Goal: Register for event/course

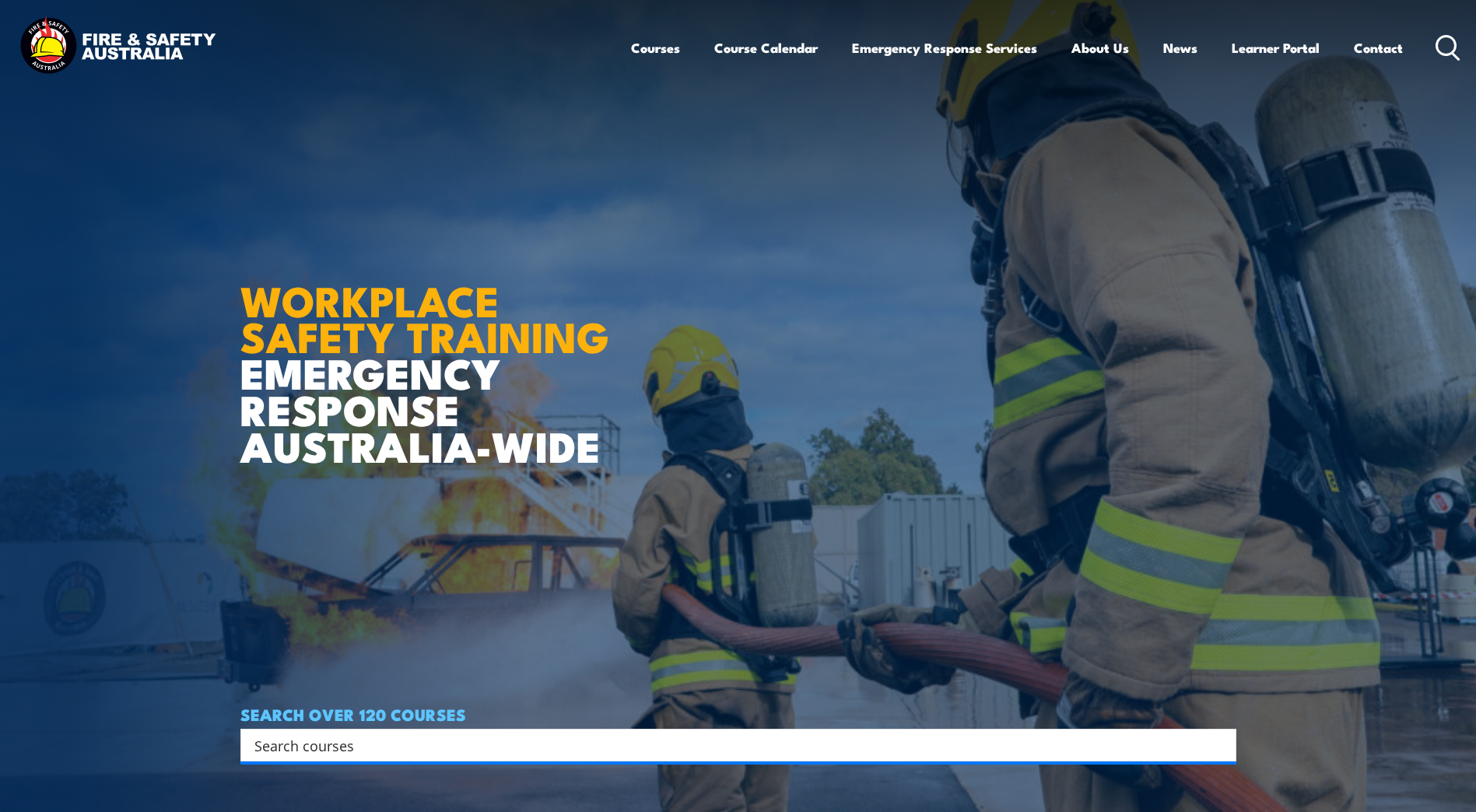
click at [275, 742] on input "Search input" at bounding box center [728, 746] width 947 height 23
type input "sarc"
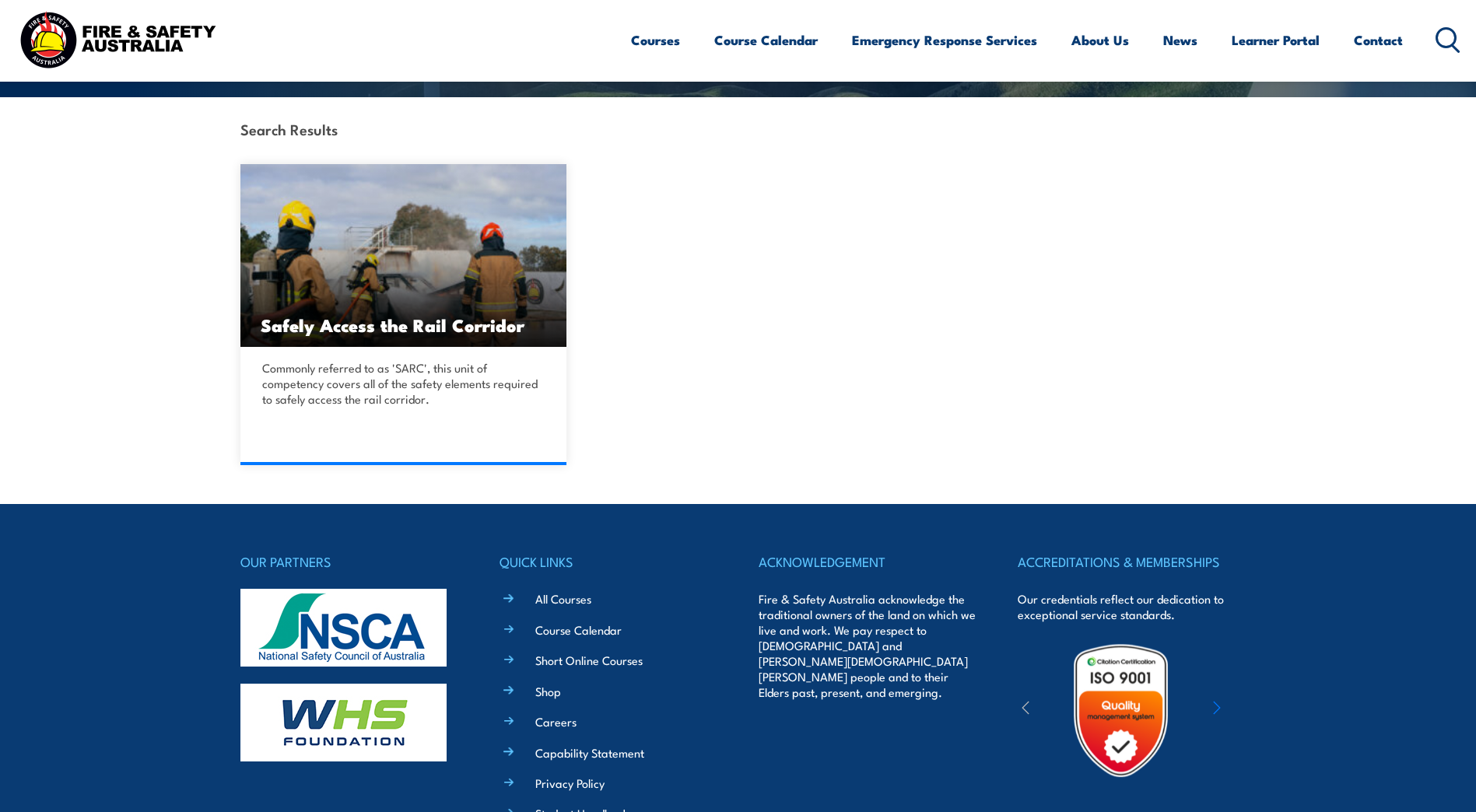
scroll to position [389, 0]
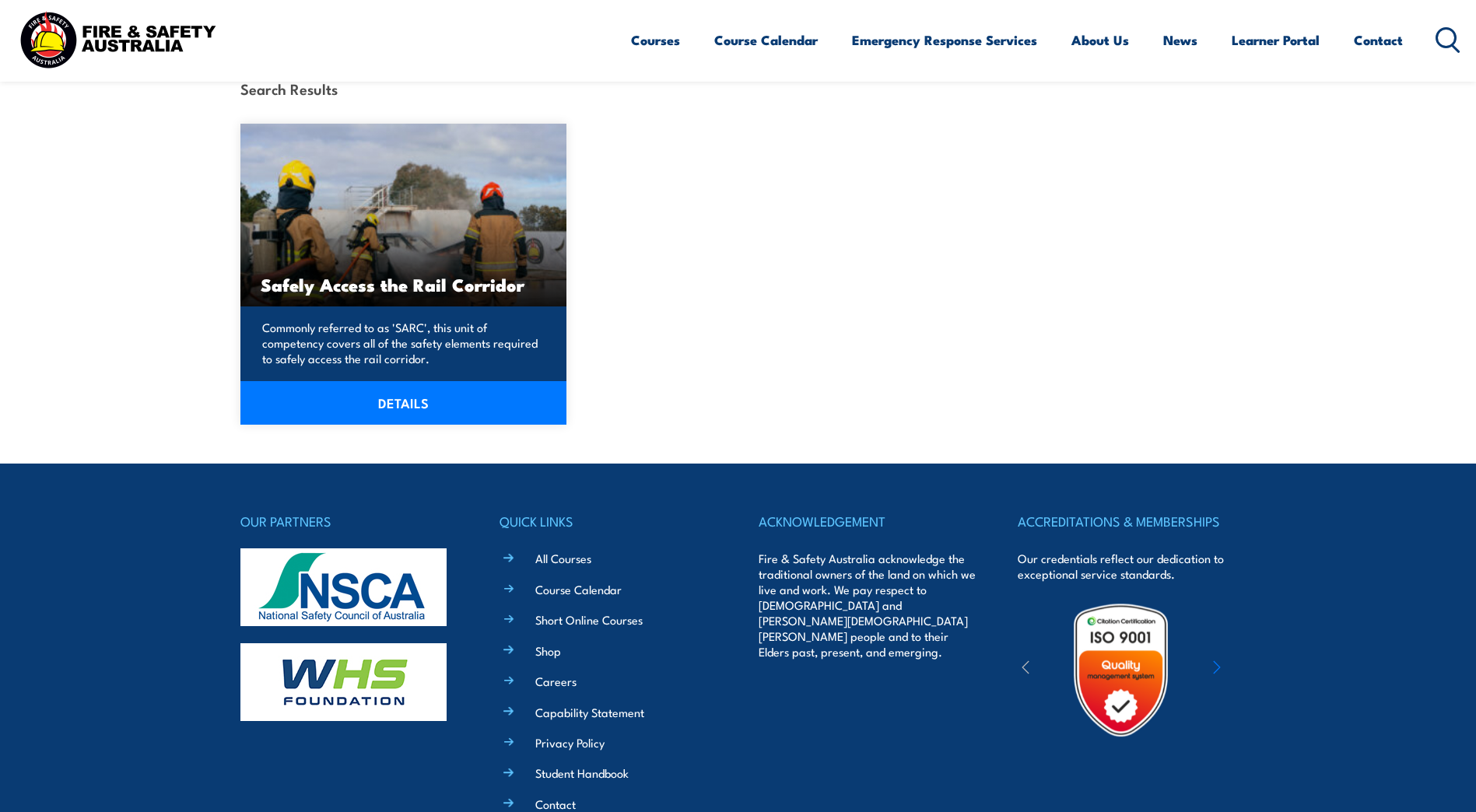
click at [381, 398] on link "DETAILS" at bounding box center [404, 403] width 327 height 43
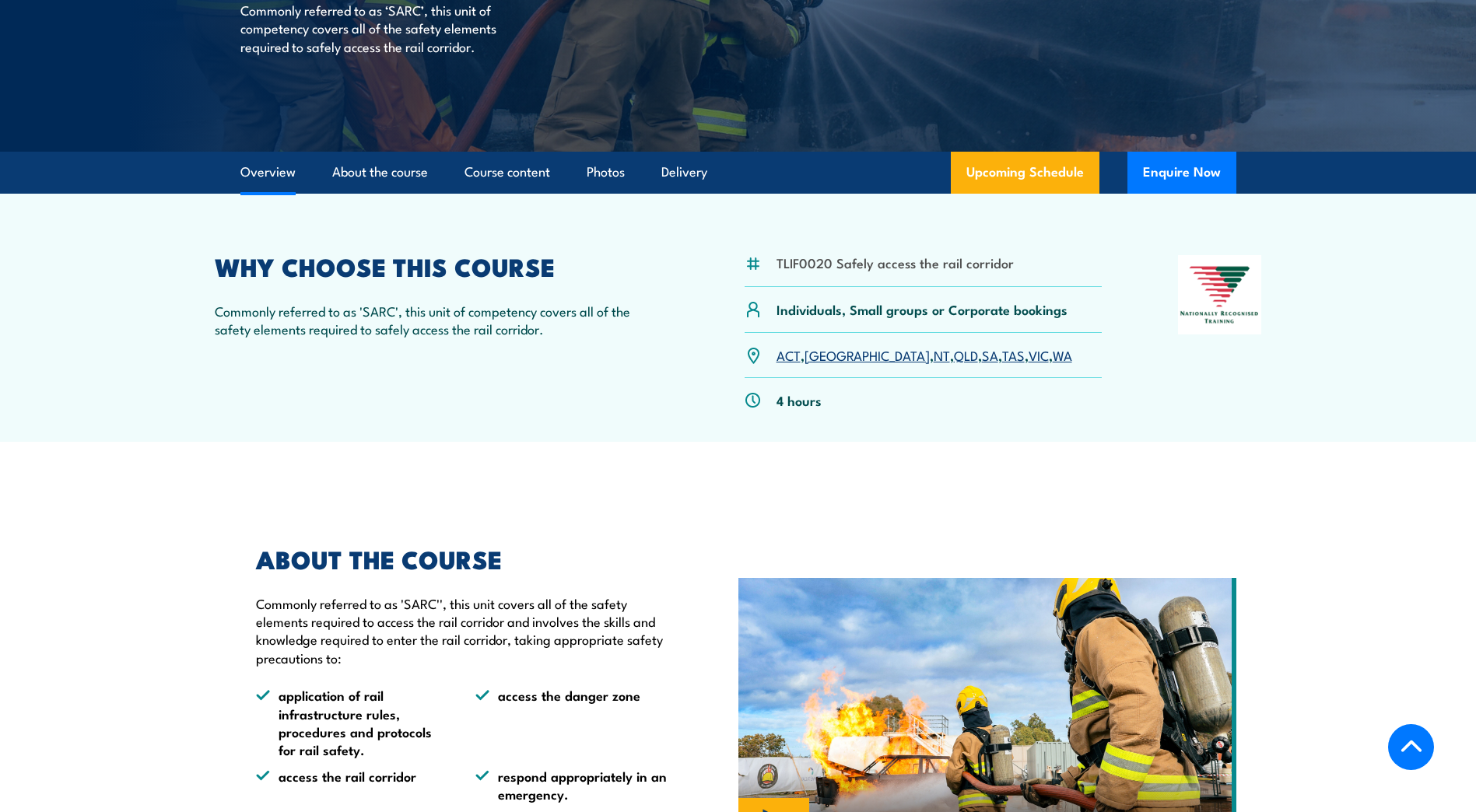
scroll to position [311, 0]
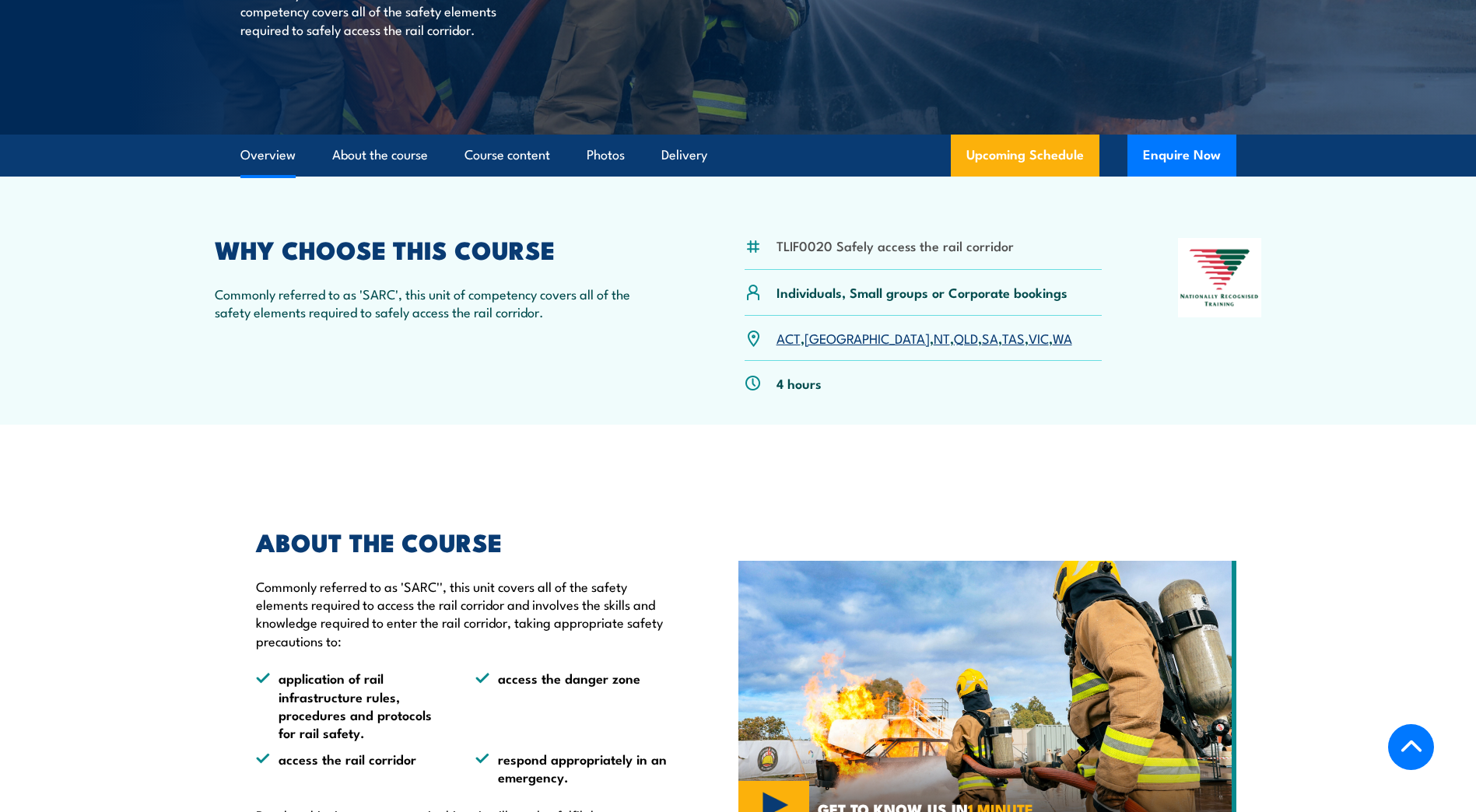
click at [954, 340] on link "QLD" at bounding box center [966, 337] width 24 height 18
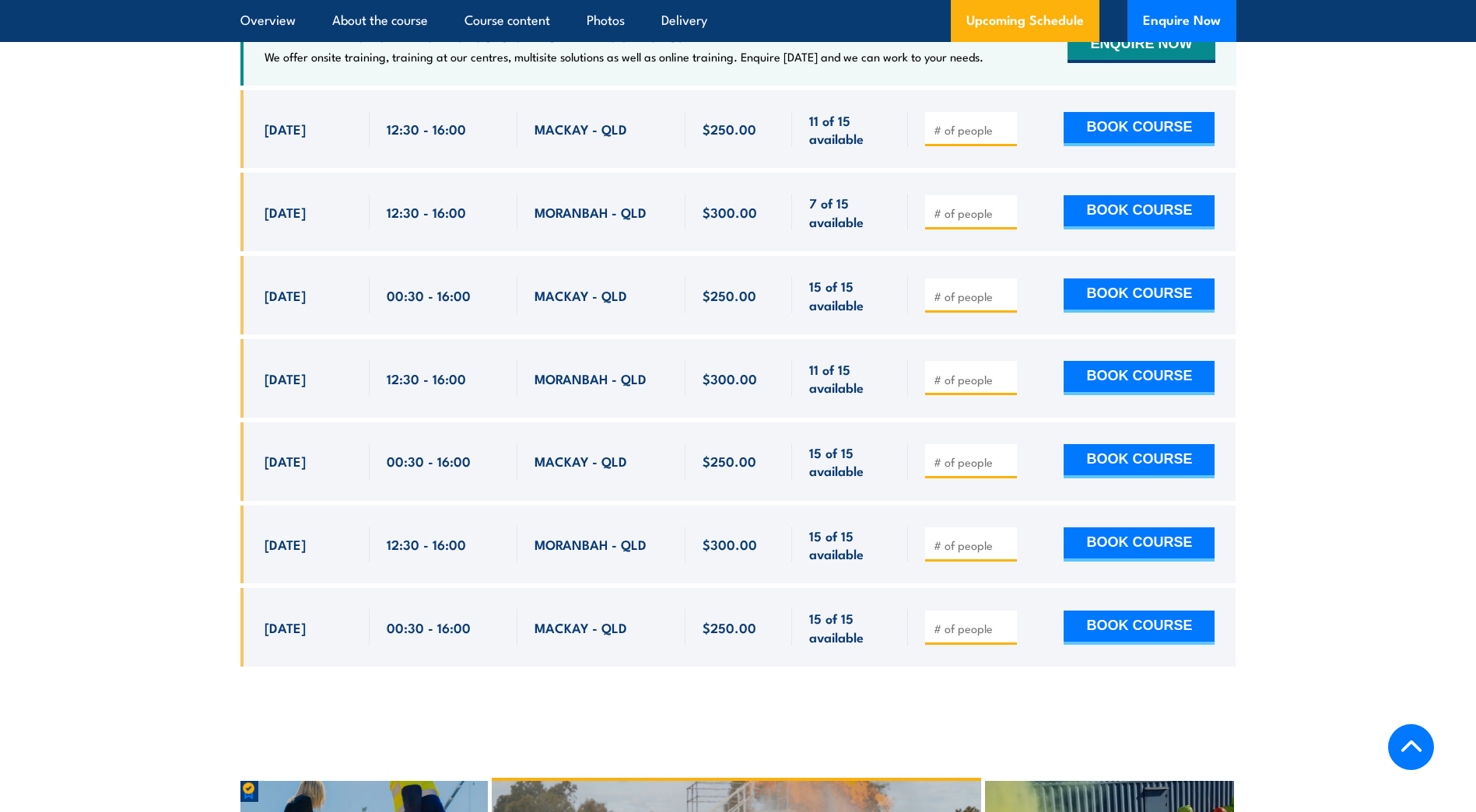
scroll to position [2497, 0]
